Goal: Transaction & Acquisition: Download file/media

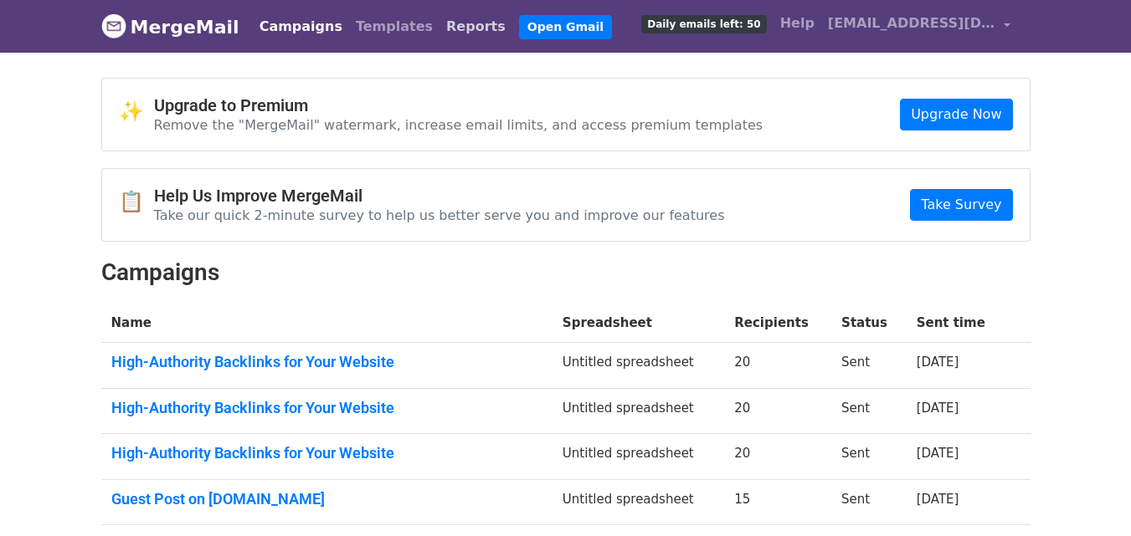
click at [439, 23] on link "Reports" at bounding box center [475, 26] width 73 height 33
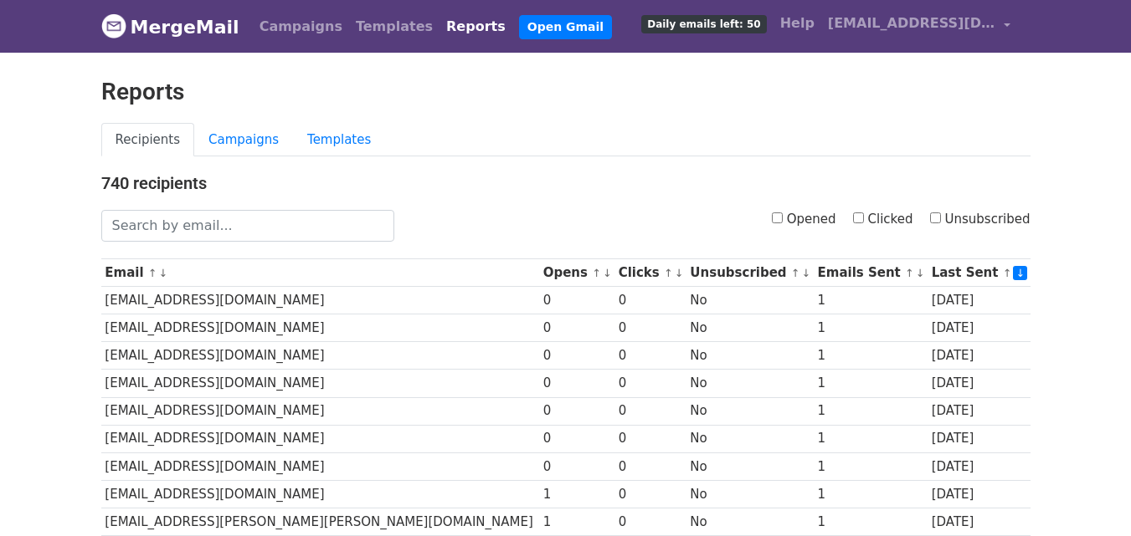
click at [864, 218] on input "Clicked" at bounding box center [858, 218] width 11 height 11
checkbox input "true"
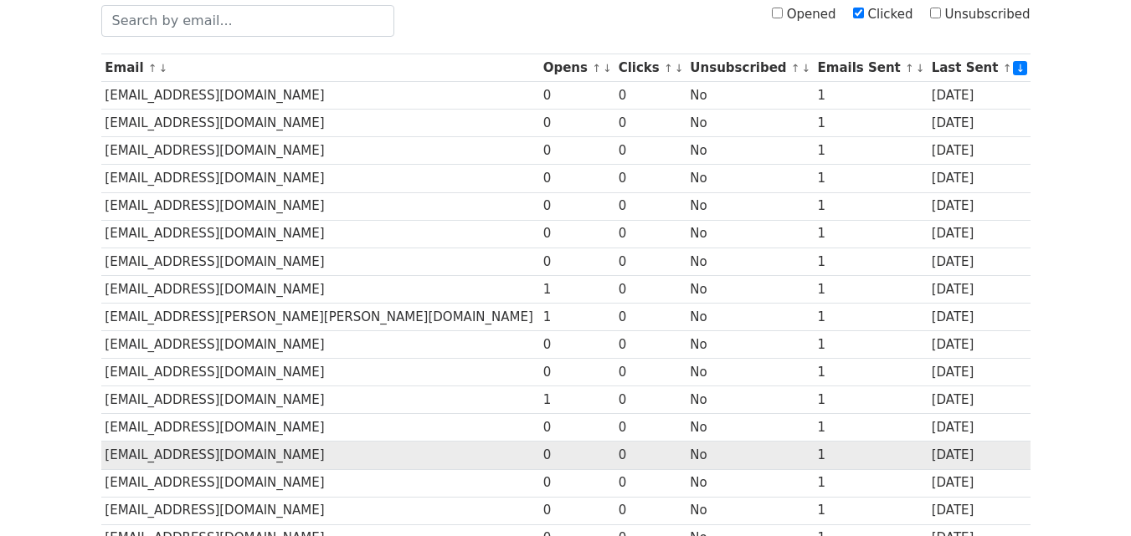
scroll to position [167, 0]
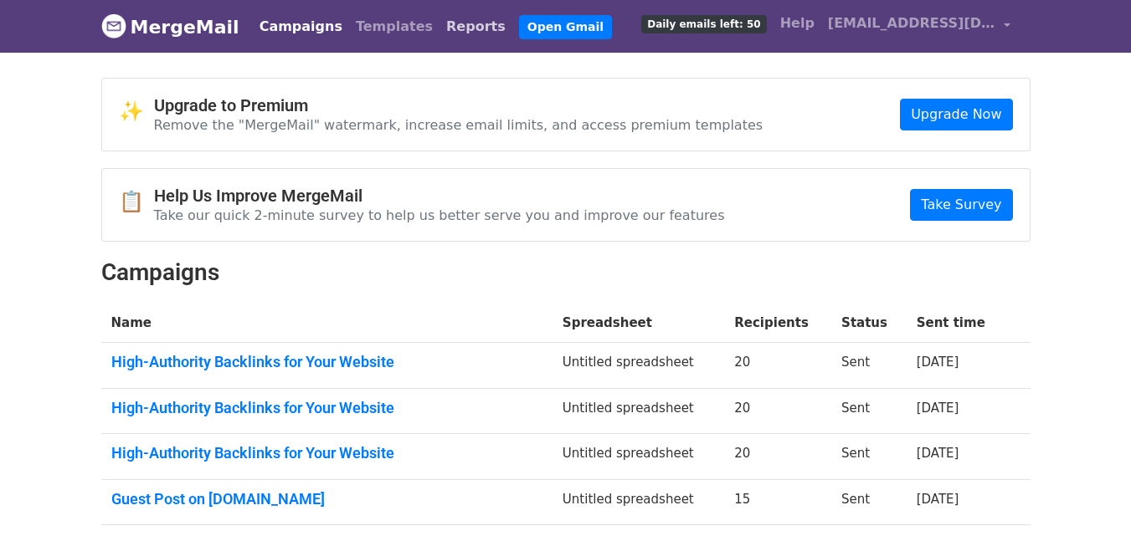
click at [439, 26] on link "Reports" at bounding box center [475, 26] width 73 height 33
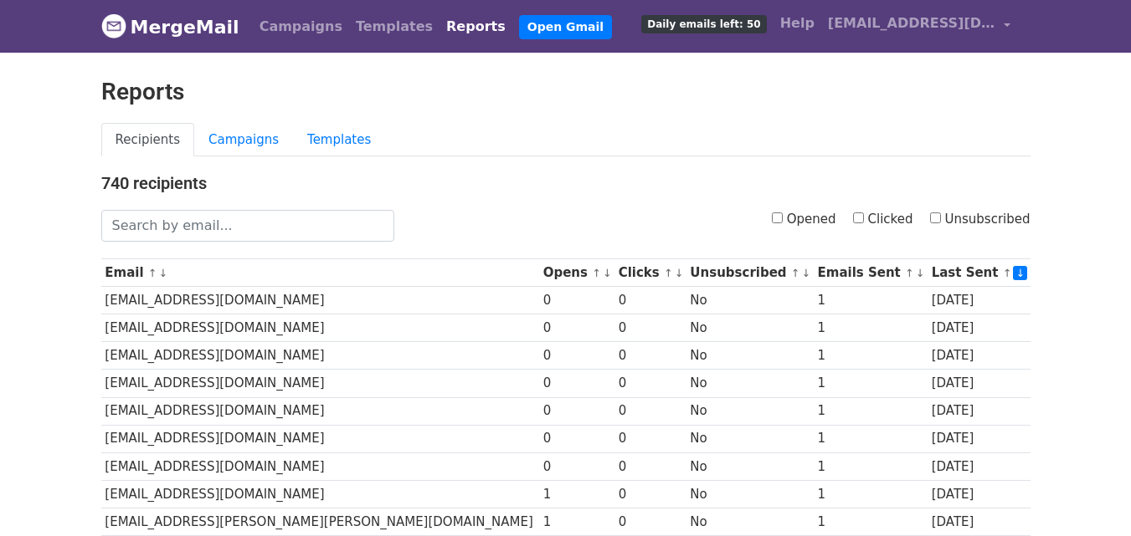
click at [439, 24] on link "Reports" at bounding box center [475, 26] width 73 height 33
click at [872, 218] on label "Clicked" at bounding box center [883, 219] width 60 height 19
click at [864, 218] on input "Clicked" at bounding box center [858, 218] width 11 height 11
checkbox input "true"
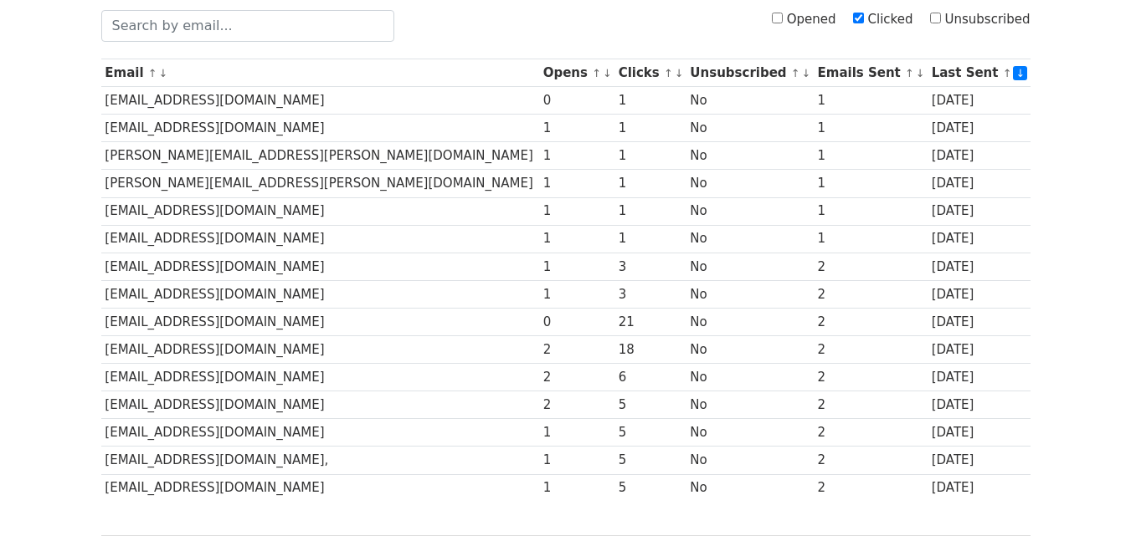
scroll to position [367, 0]
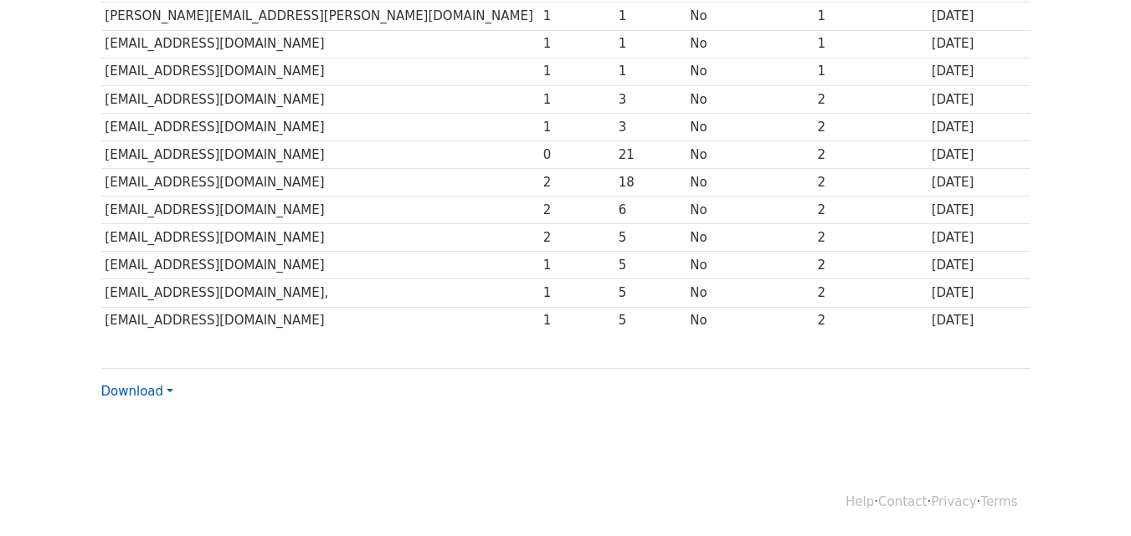
click at [164, 387] on link "Download" at bounding box center [137, 391] width 72 height 15
click at [141, 443] on link "Excel" at bounding box center [168, 450] width 132 height 27
click at [162, 392] on link "Download" at bounding box center [137, 391] width 72 height 15
click at [149, 447] on link "Excel" at bounding box center [168, 450] width 132 height 27
